Goal: Browse casually

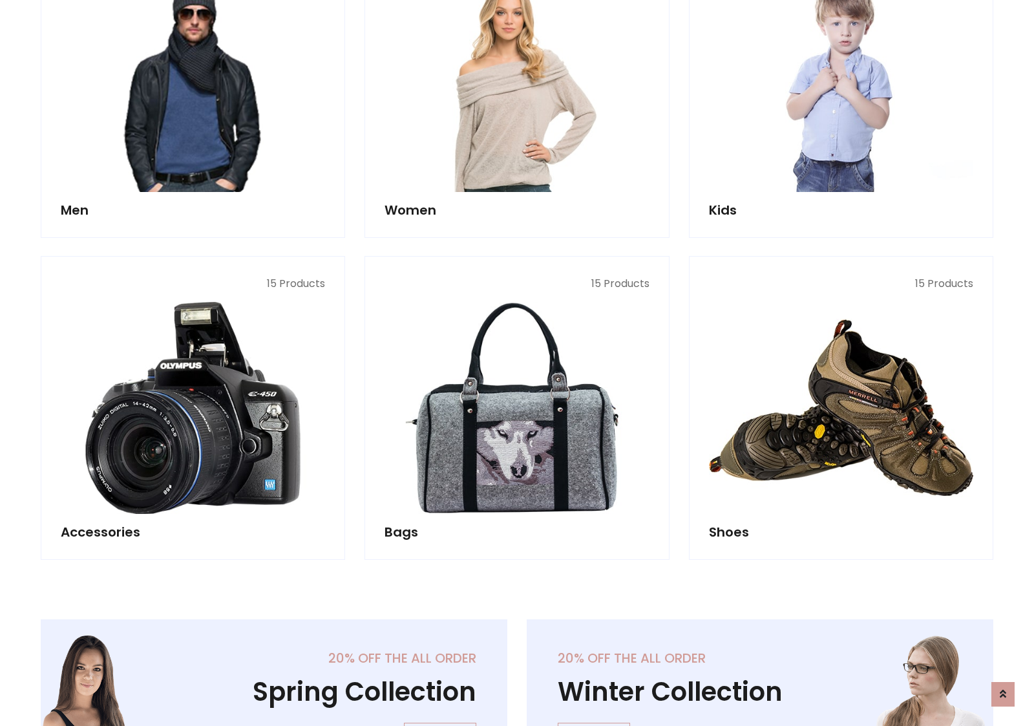
scroll to position [432, 0]
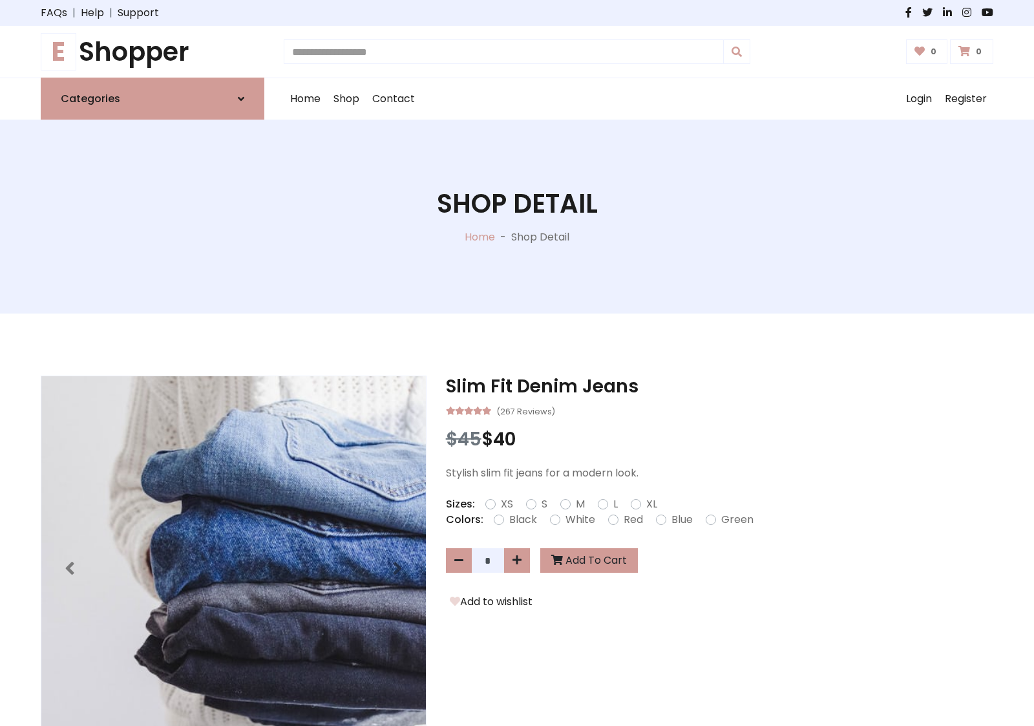
click at [153, 52] on h1 "E Shopper" at bounding box center [153, 51] width 224 height 31
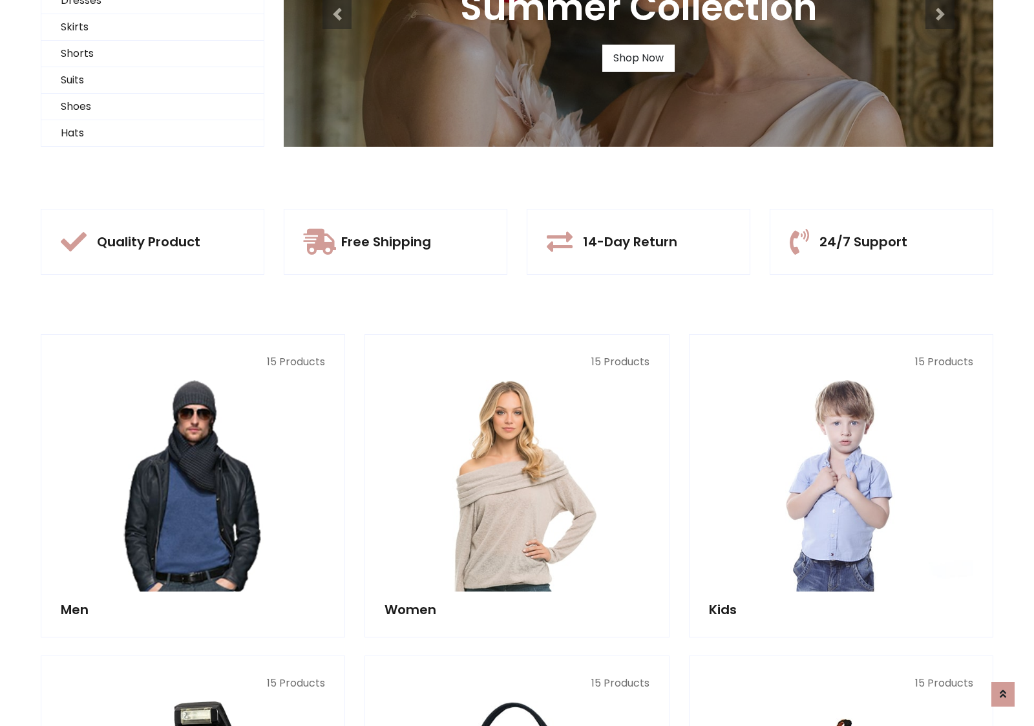
scroll to position [125, 0]
